Goal: Information Seeking & Learning: Find contact information

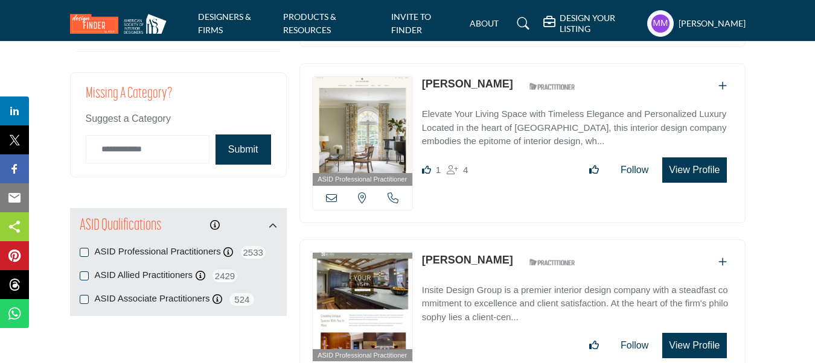
scroll to position [1195, 0]
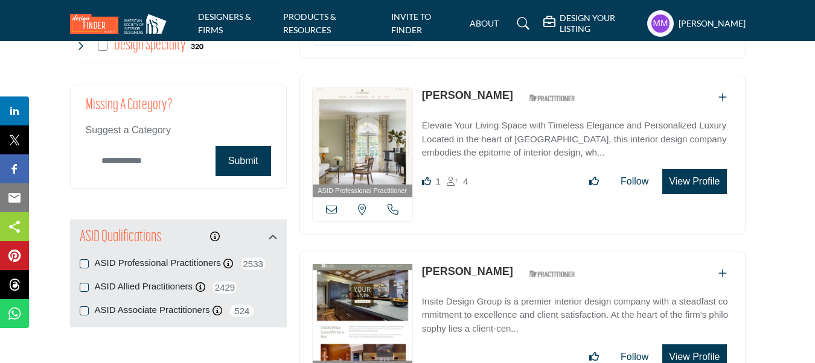
click at [129, 166] on input "Category Name" at bounding box center [148, 161] width 124 height 28
type input "*"
paste input "**********"
type input "**********"
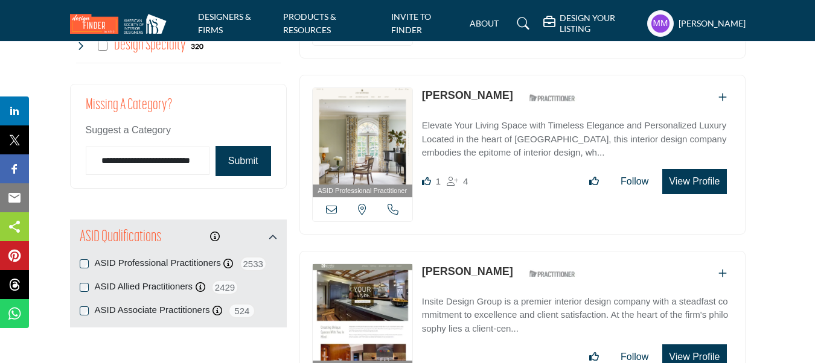
scroll to position [0, 0]
click at [235, 161] on button "Submit" at bounding box center [244, 161] width 56 height 30
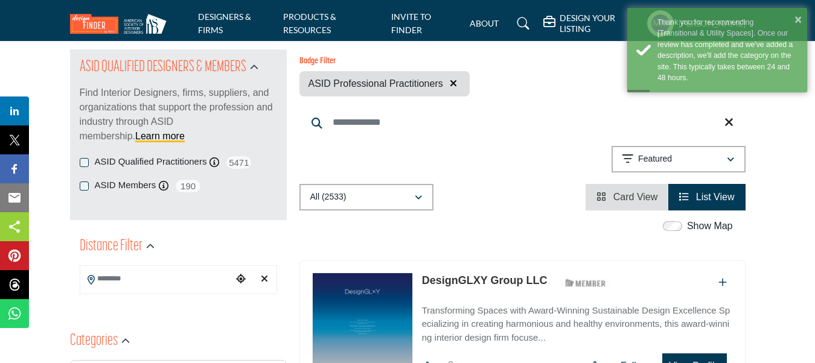
scroll to position [144, 0]
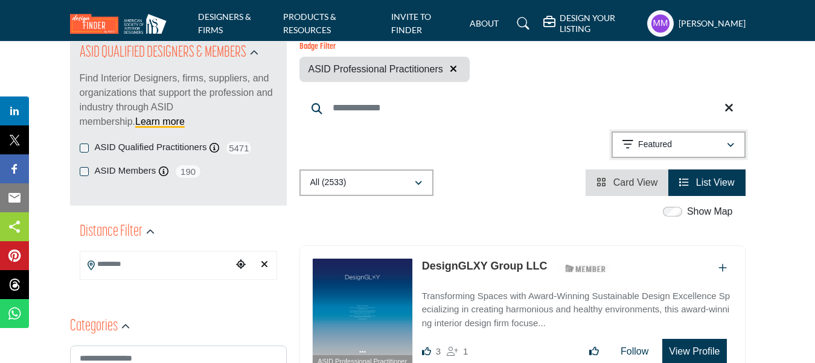
click at [729, 145] on icon "button" at bounding box center [730, 145] width 7 height 8
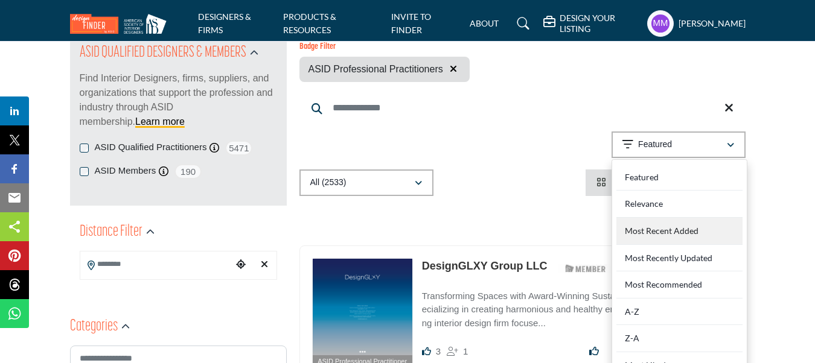
click at [704, 232] on div "Most Recent Added" at bounding box center [679, 231] width 126 height 27
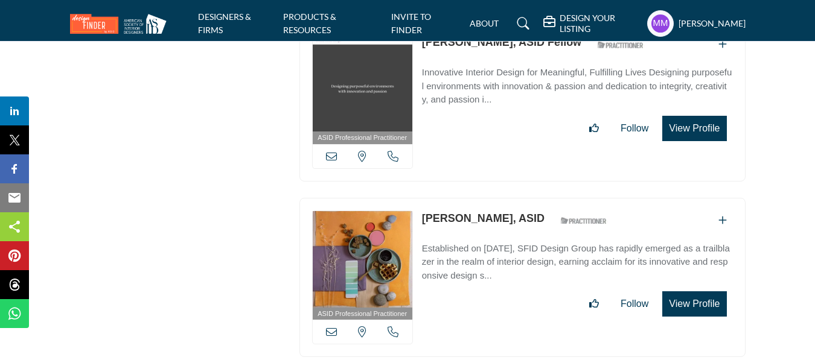
scroll to position [35439, 0]
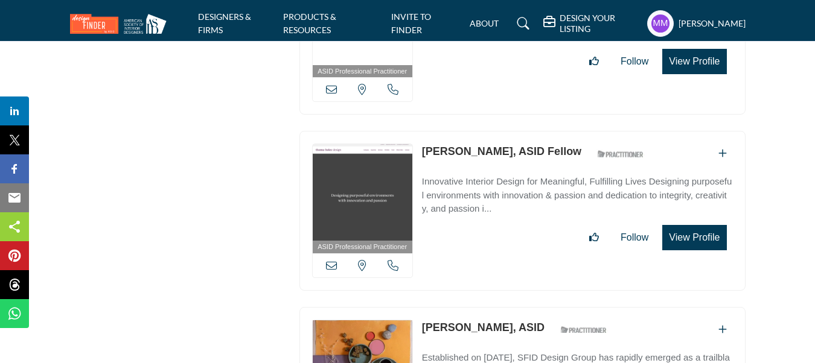
scroll to position [34998, 0]
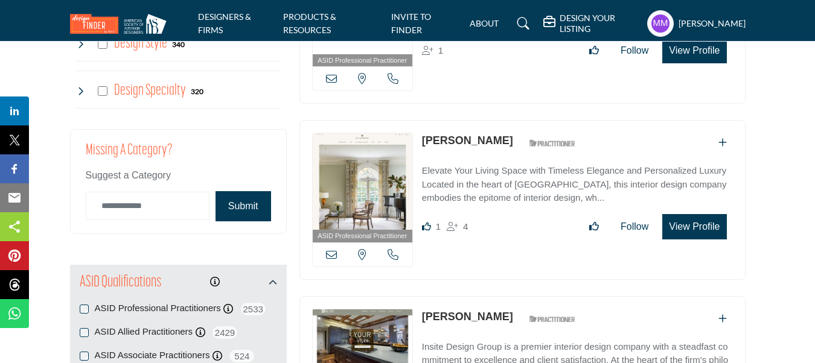
scroll to position [1157, 0]
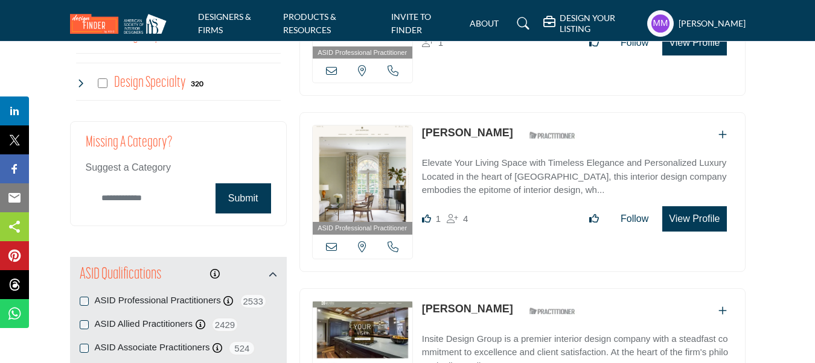
click at [123, 197] on input "Category Name" at bounding box center [148, 198] width 124 height 28
paste input "**********"
type input "**********"
click at [241, 200] on button "Submit" at bounding box center [244, 199] width 56 height 30
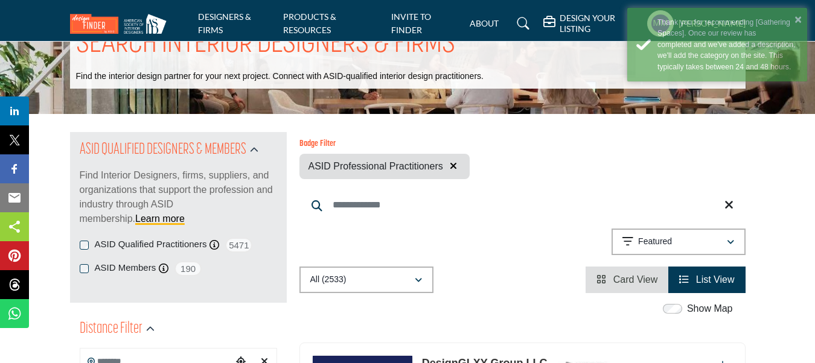
scroll to position [74, 0]
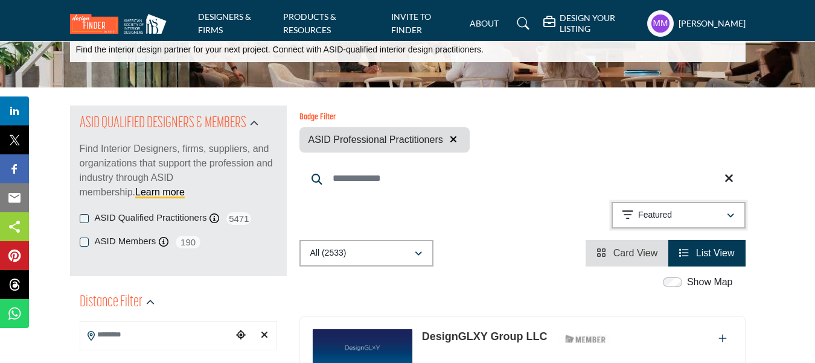
click at [735, 217] on button "Featured" at bounding box center [679, 215] width 134 height 27
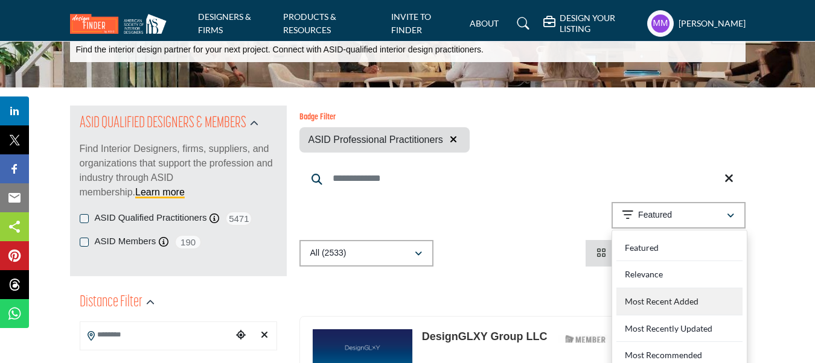
click at [687, 298] on div "Most Recent Added" at bounding box center [679, 302] width 126 height 27
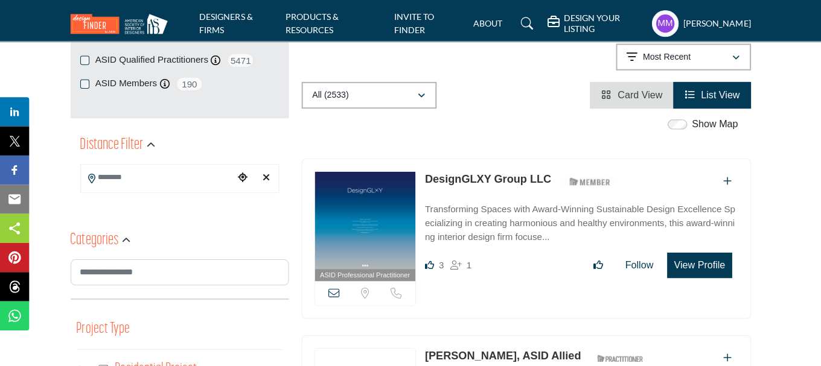
scroll to position [231, 0]
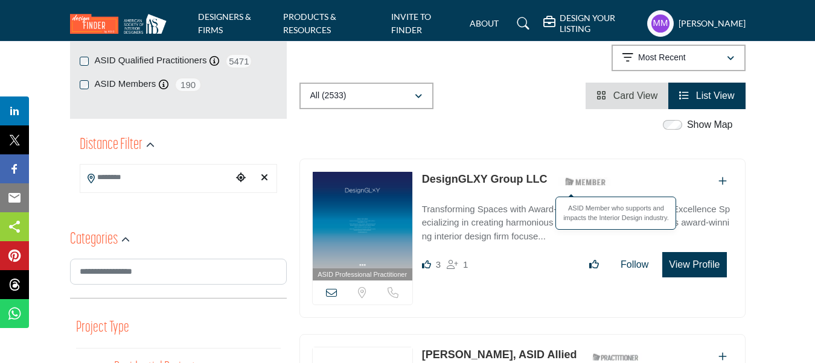
drag, startPoint x: 420, startPoint y: 179, endPoint x: 557, endPoint y: 186, distance: 137.2
click at [557, 186] on div "ASID Professional Practitioner ASID Professional Practitioners have successfull…" at bounding box center [522, 239] width 446 height 160
copy div "DesignGLXY Group LLC"
click at [680, 263] on button "View Profile" at bounding box center [694, 264] width 64 height 25
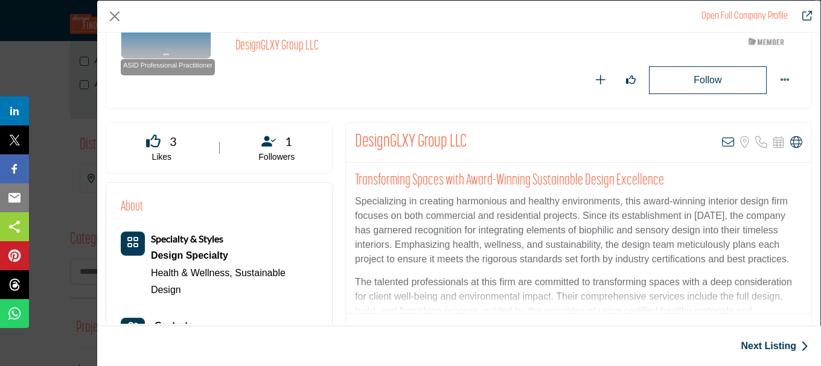
scroll to position [107, 0]
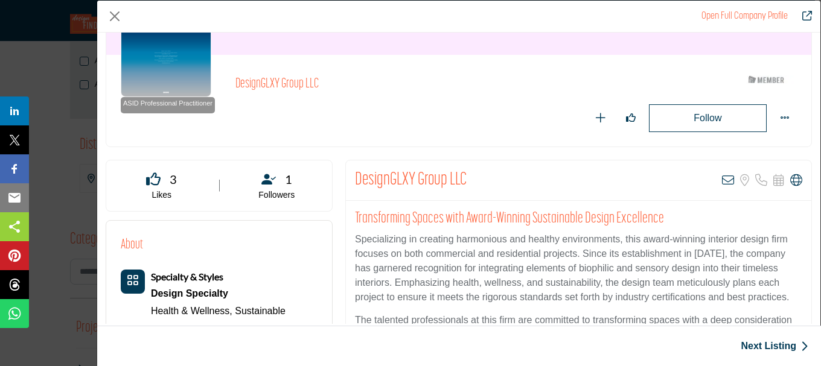
click at [686, 237] on p "Specializing in creating harmonious and healthy environments, this award-winnin…" at bounding box center [578, 268] width 447 height 72
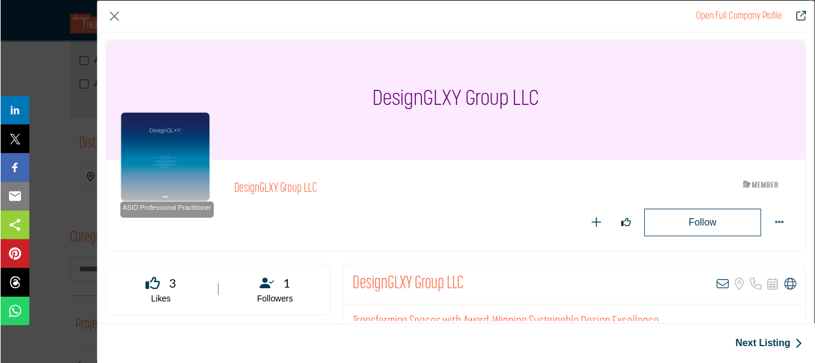
scroll to position [0, 0]
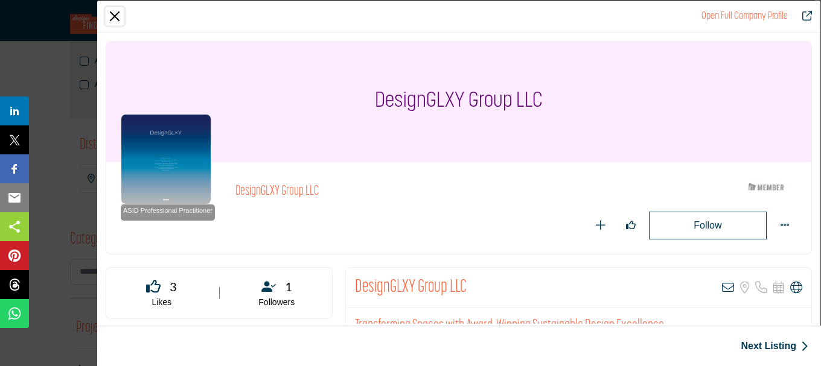
click at [112, 18] on button "Close" at bounding box center [115, 16] width 18 height 18
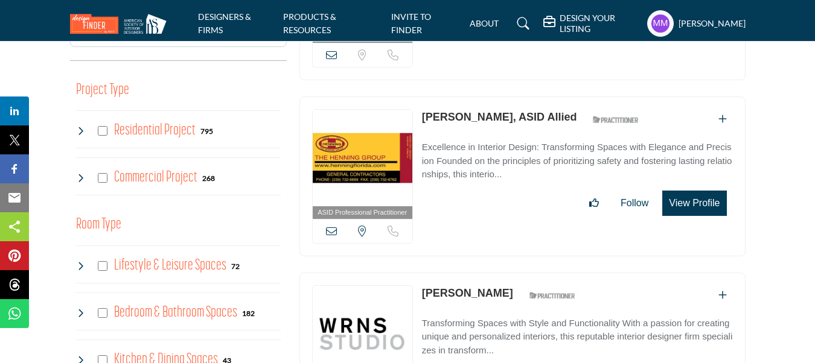
scroll to position [470, 0]
drag, startPoint x: 418, startPoint y: 117, endPoint x: 488, endPoint y: 124, distance: 69.8
click at [488, 124] on div "ASID Professional Practitioner ASID Professional Practitioners have successfull…" at bounding box center [522, 176] width 446 height 160
copy link "Patricia Kent"
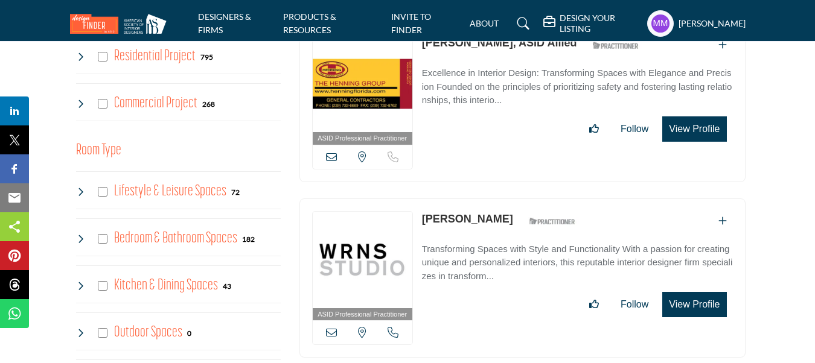
scroll to position [580, 0]
